Goal: Information Seeking & Learning: Learn about a topic

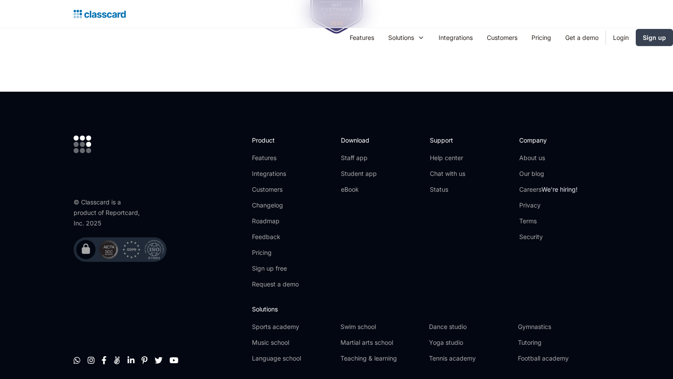
scroll to position [727, 0]
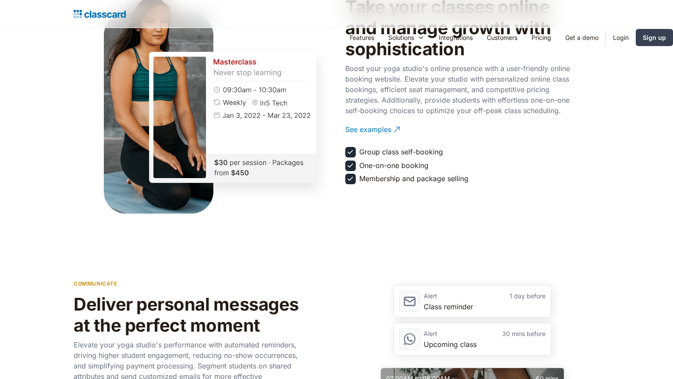
scroll to position [1357, 0]
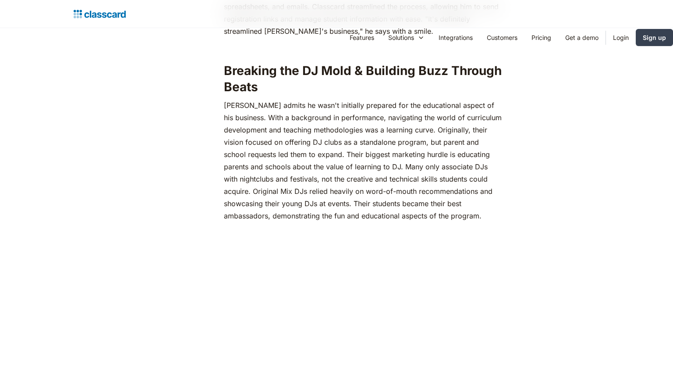
scroll to position [1357, 0]
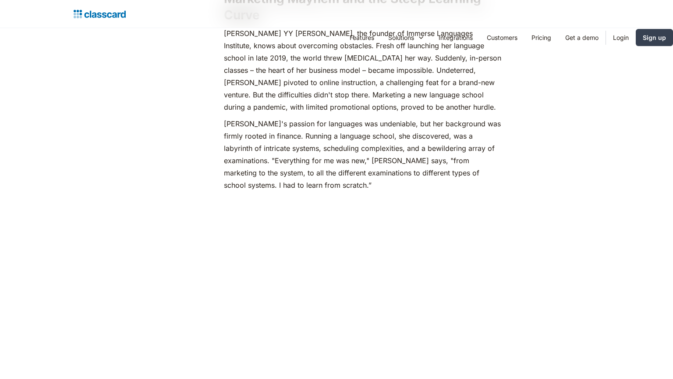
scroll to position [1024, 0]
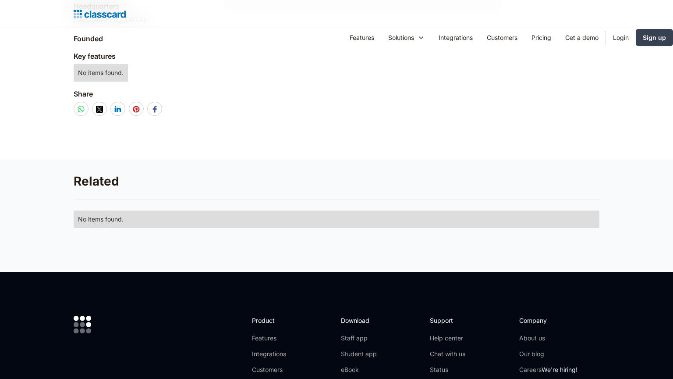
scroll to position [585, 0]
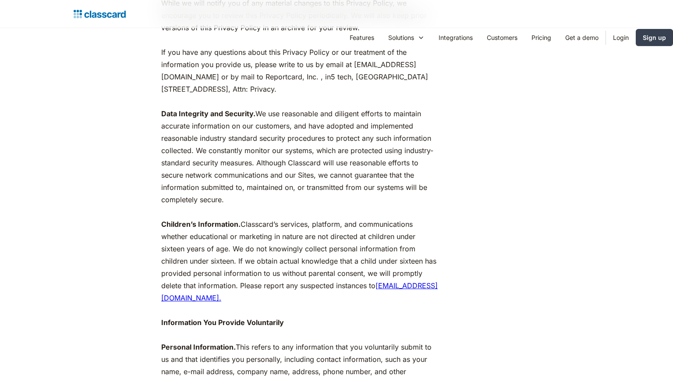
scroll to position [692, 0]
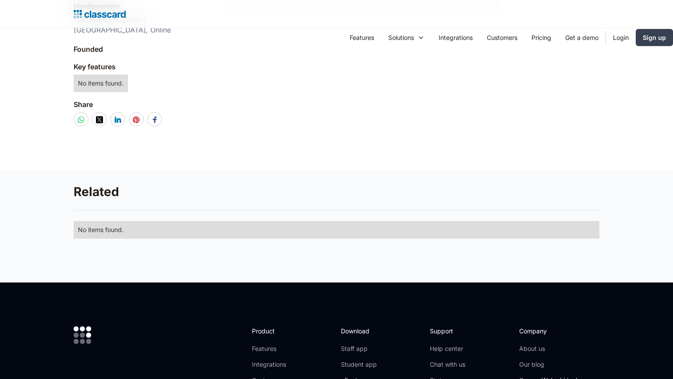
scroll to position [575, 0]
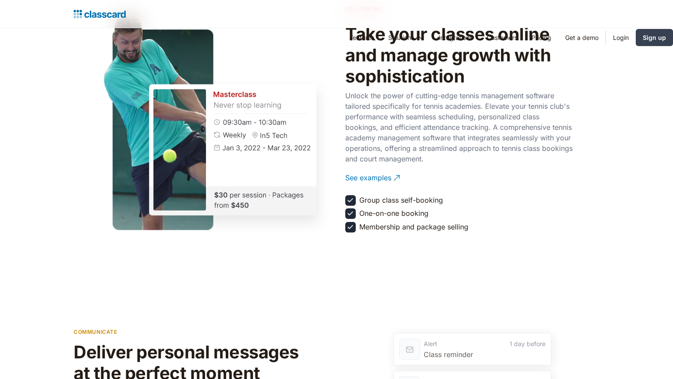
scroll to position [1357, 0]
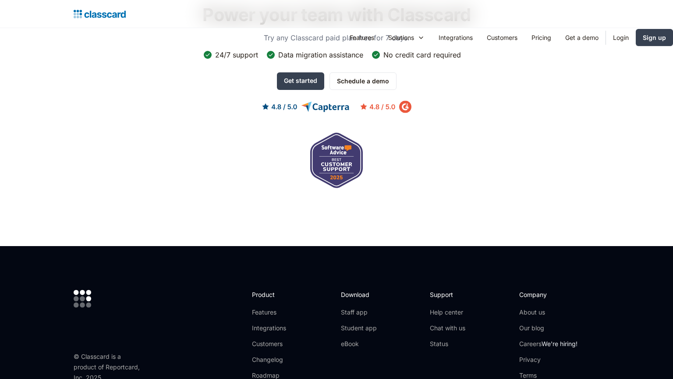
scroll to position [881, 0]
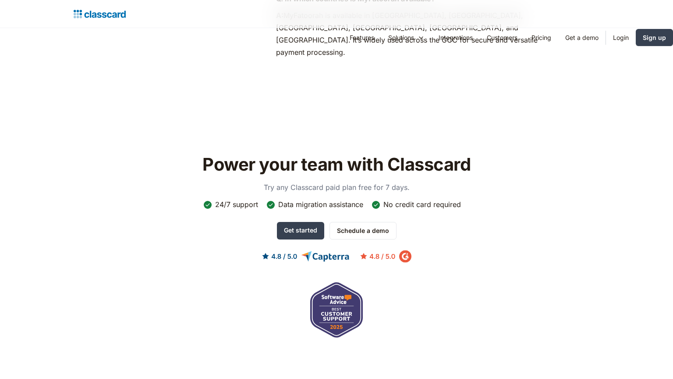
scroll to position [1006, 0]
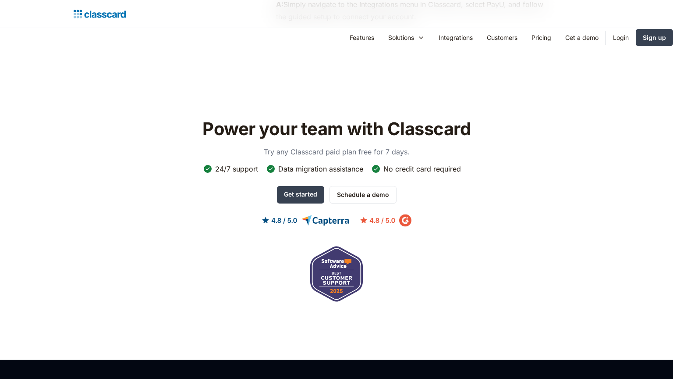
scroll to position [970, 0]
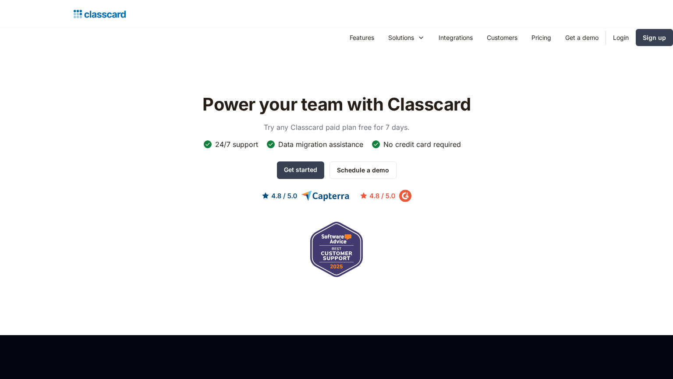
scroll to position [958, 0]
